Goal: Task Accomplishment & Management: Manage account settings

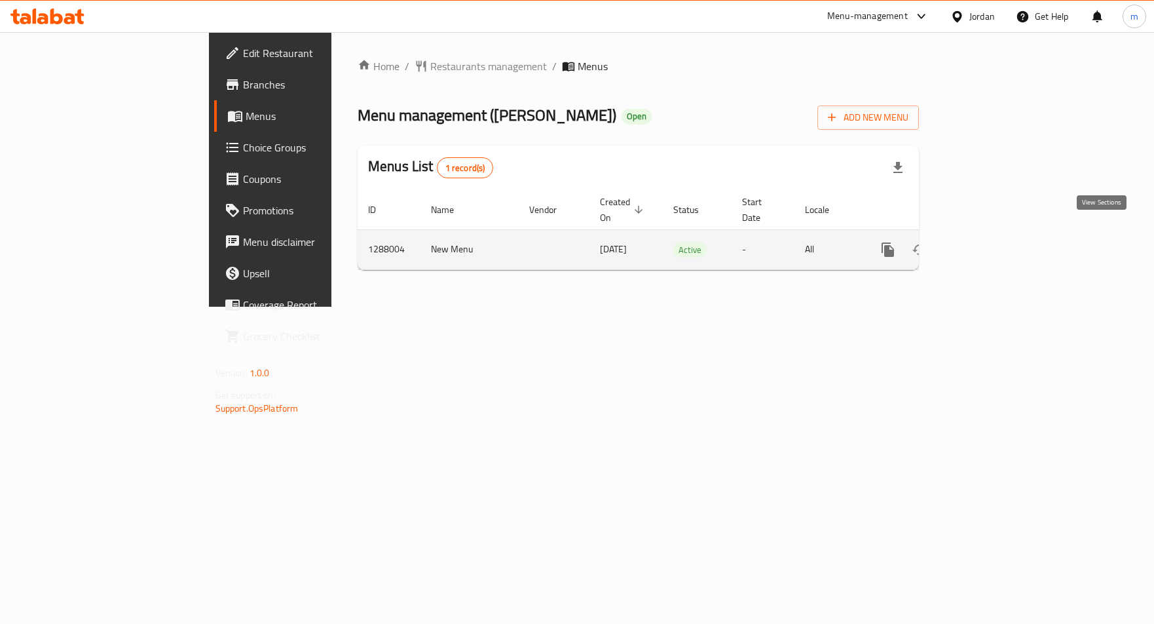
click at [990, 242] on icon "enhanced table" at bounding box center [983, 250] width 16 height 16
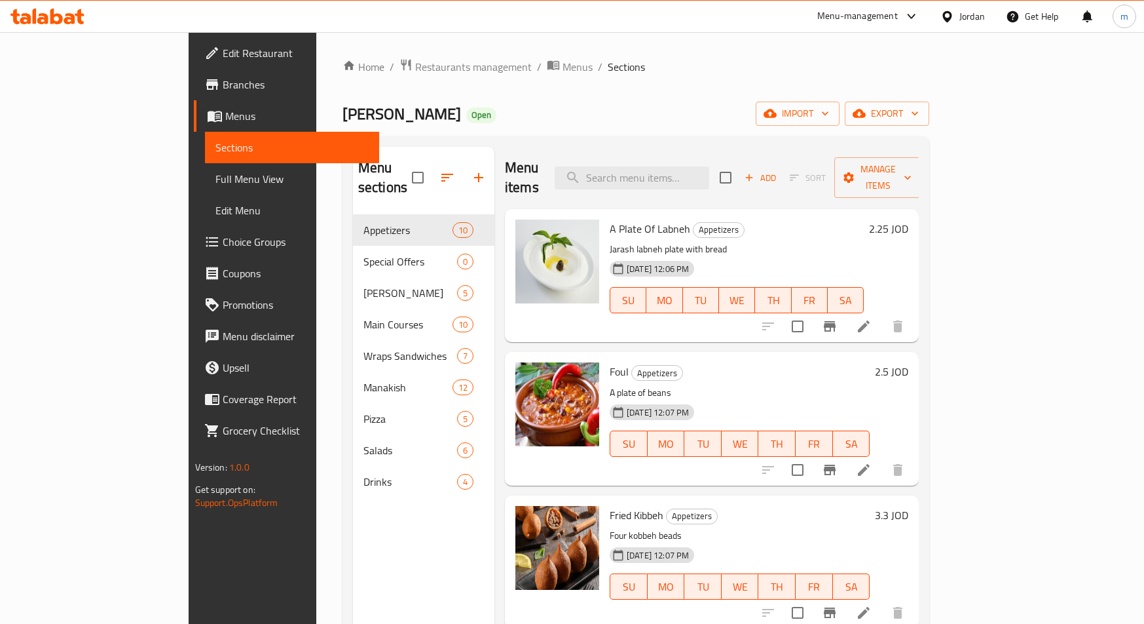
click at [223, 248] on span "Choice Groups" at bounding box center [296, 242] width 147 height 16
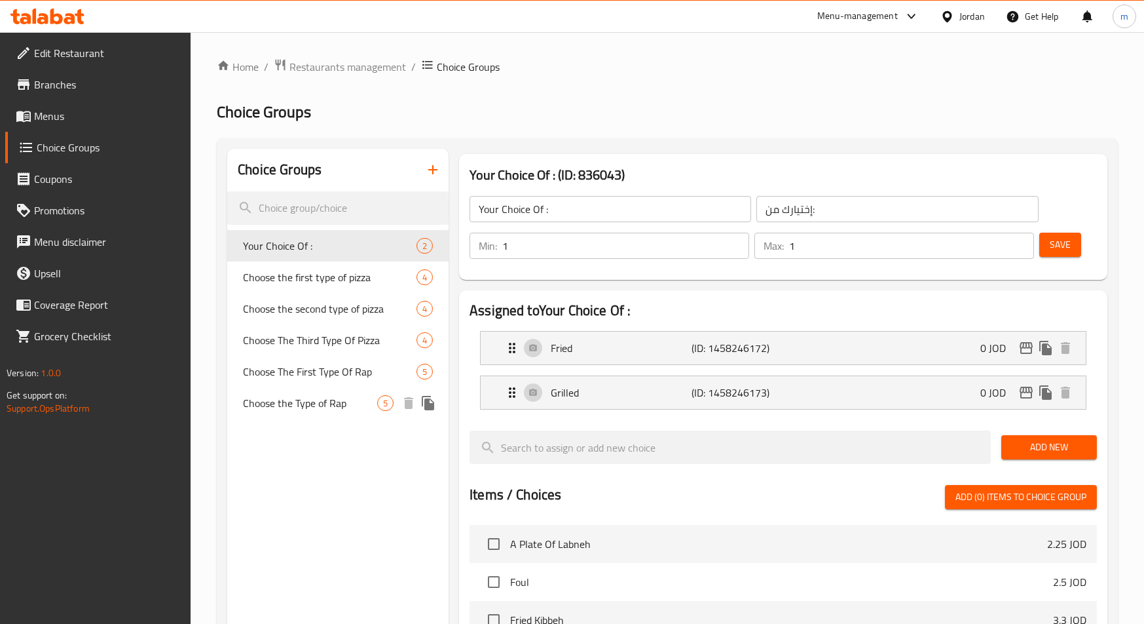
click at [307, 398] on span "Choose the Type of Rap" at bounding box center [310, 403] width 134 height 16
type input "Choose the Type of Rap"
type input "اختار نوع الراب"
type input "3"
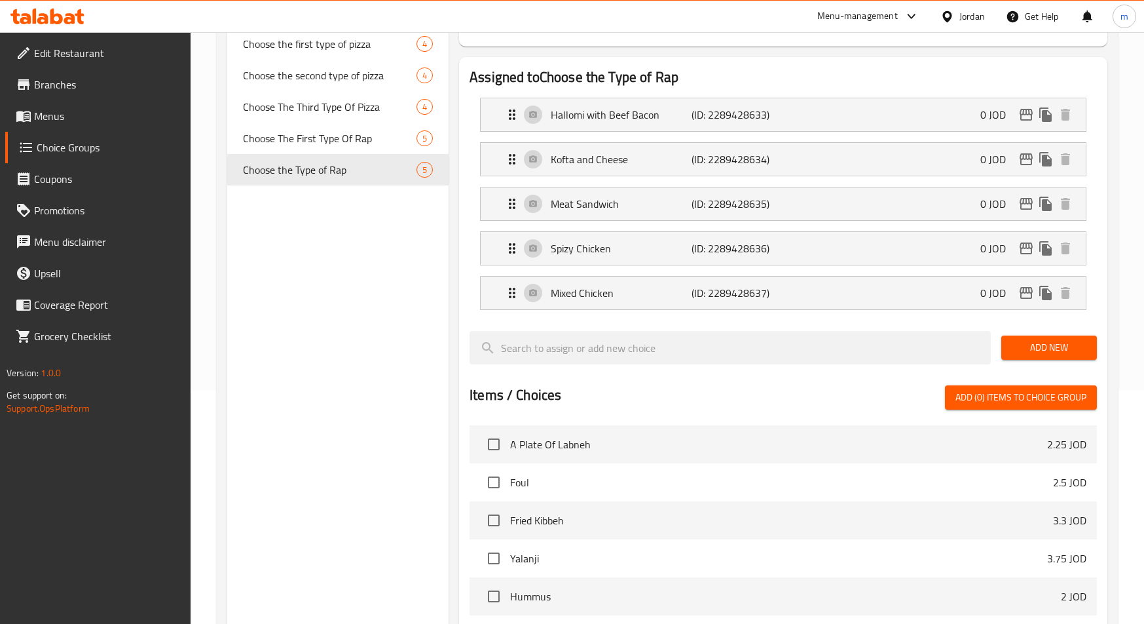
scroll to position [155, 0]
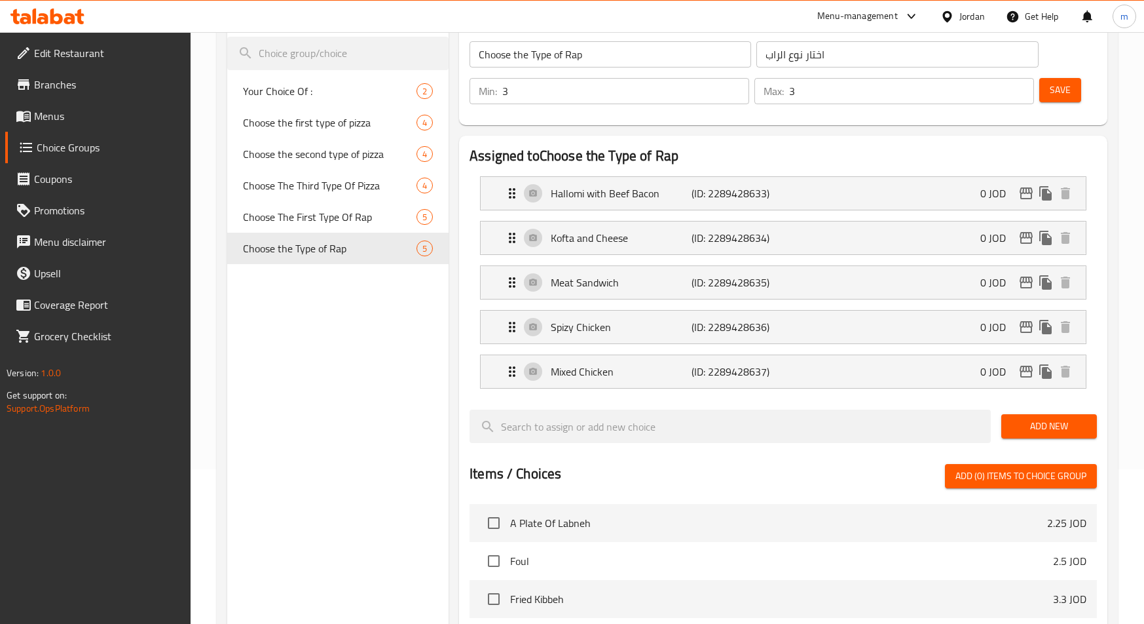
click at [283, 408] on div "Choice Groups Your Choice Of : 2 Choose the first type of pizza 4 Choose the se…" at bounding box center [337, 487] width 221 height 986
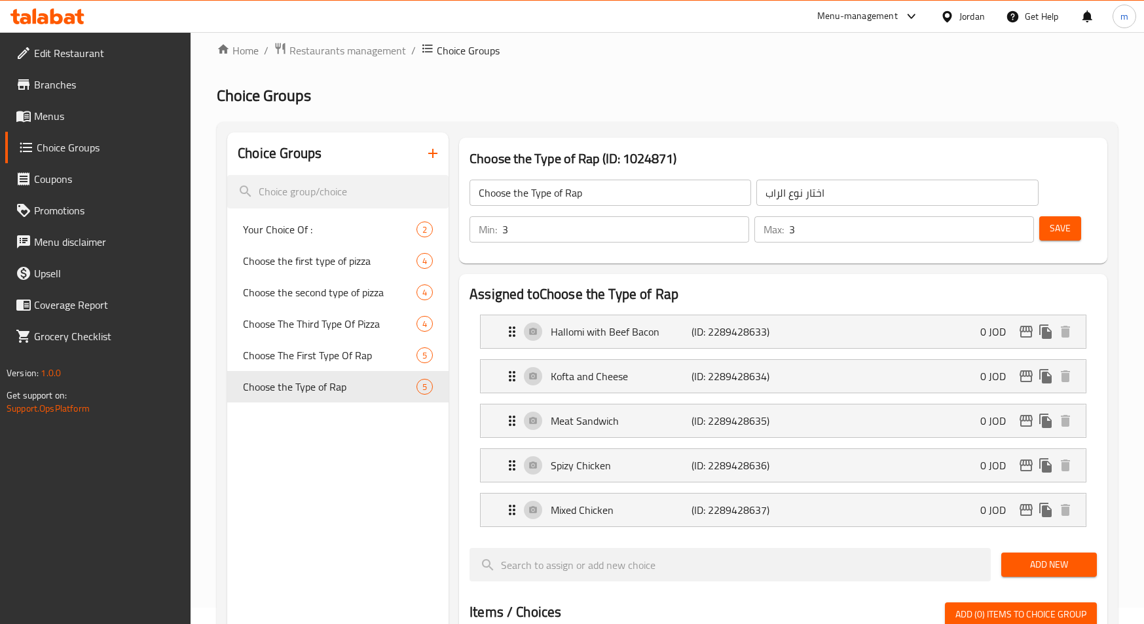
scroll to position [0, 0]
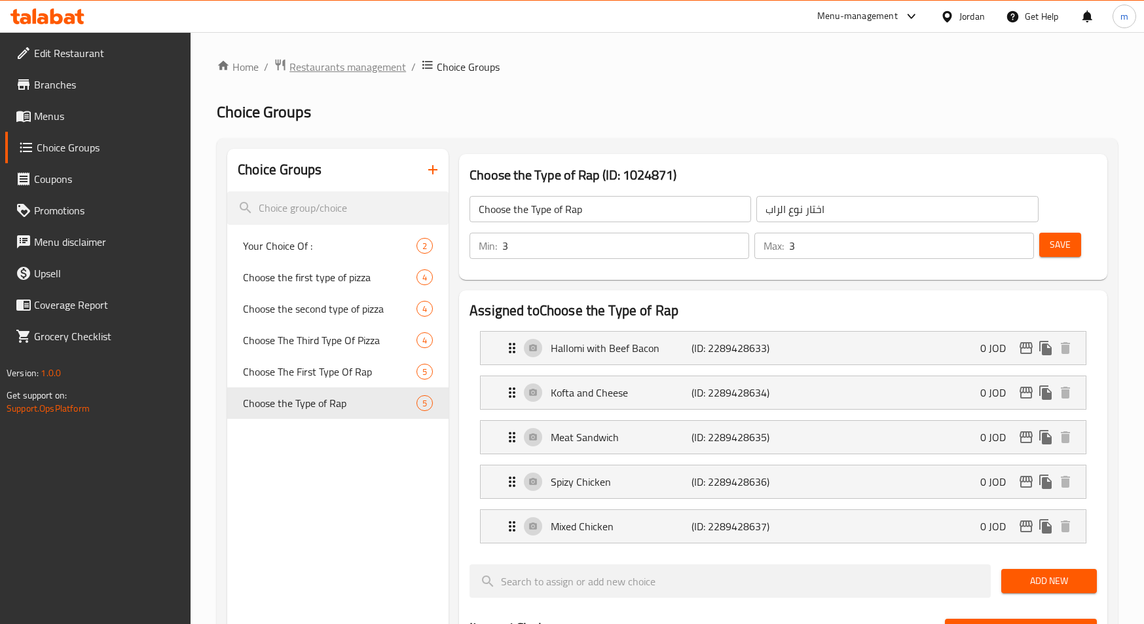
click at [314, 62] on span "Restaurants management" at bounding box center [348, 67] width 117 height 16
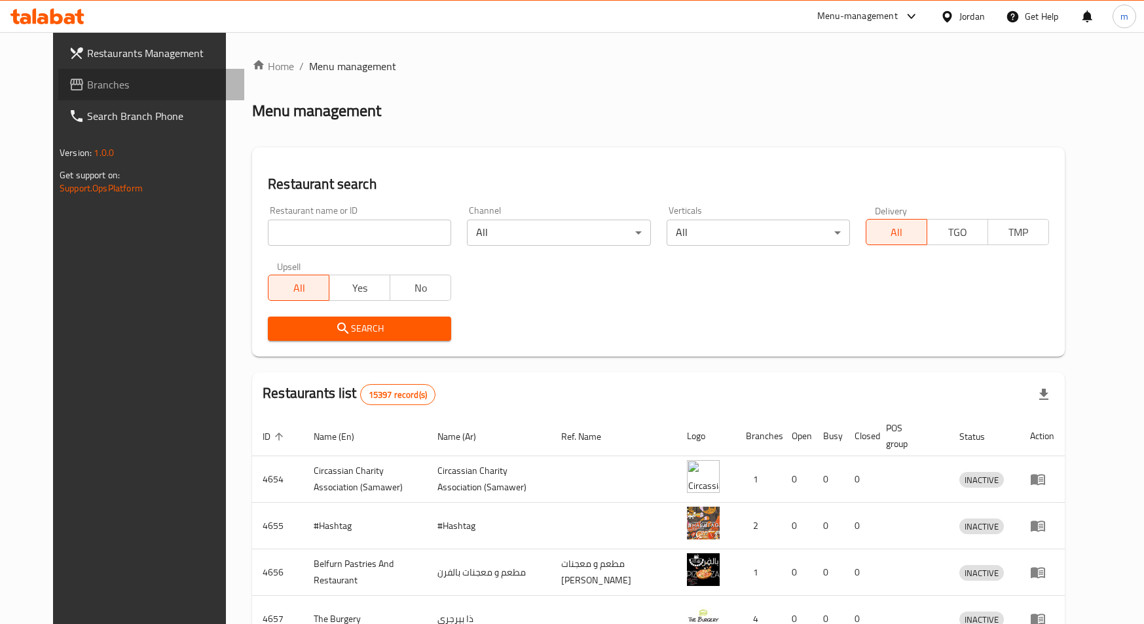
click at [87, 90] on span "Branches" at bounding box center [160, 85] width 147 height 16
